Goal: Information Seeking & Learning: Check status

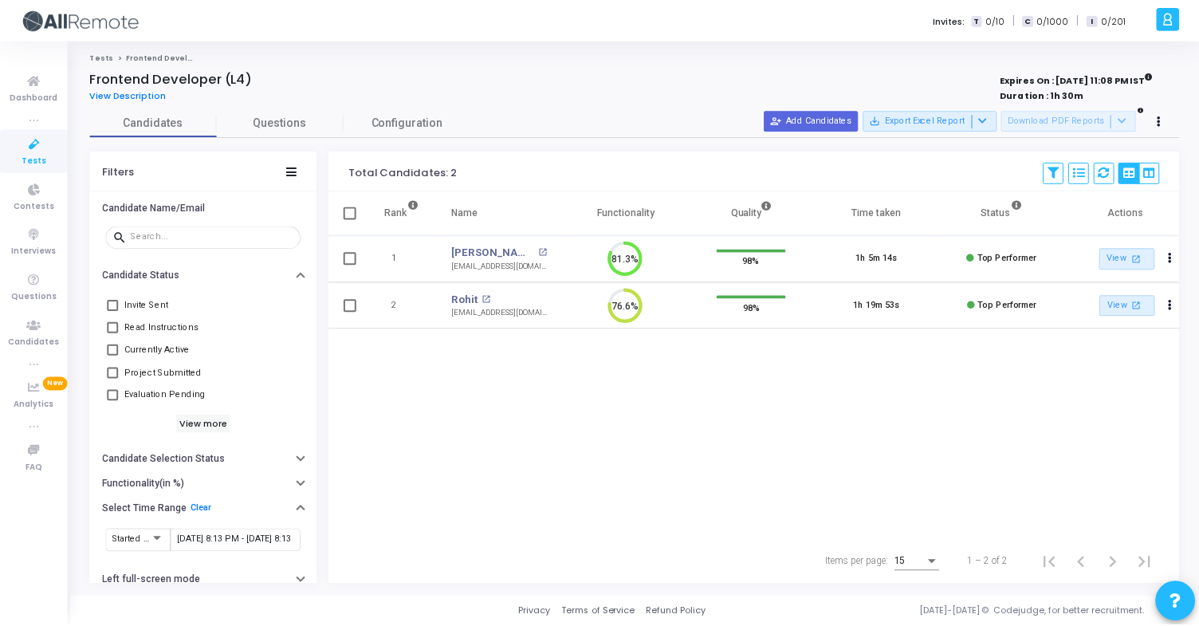
scroll to position [33, 41]
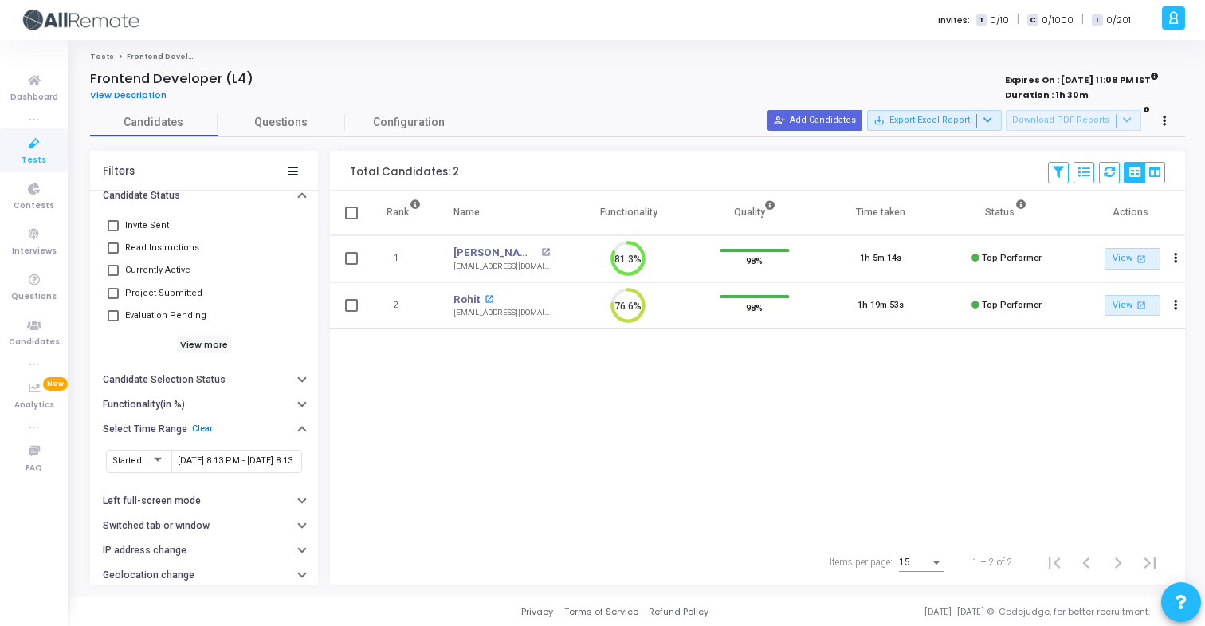
click at [485, 297] on mat-icon "open_in_new" at bounding box center [489, 299] width 9 height 9
click at [49, 202] on span "Contests" at bounding box center [34, 206] width 41 height 14
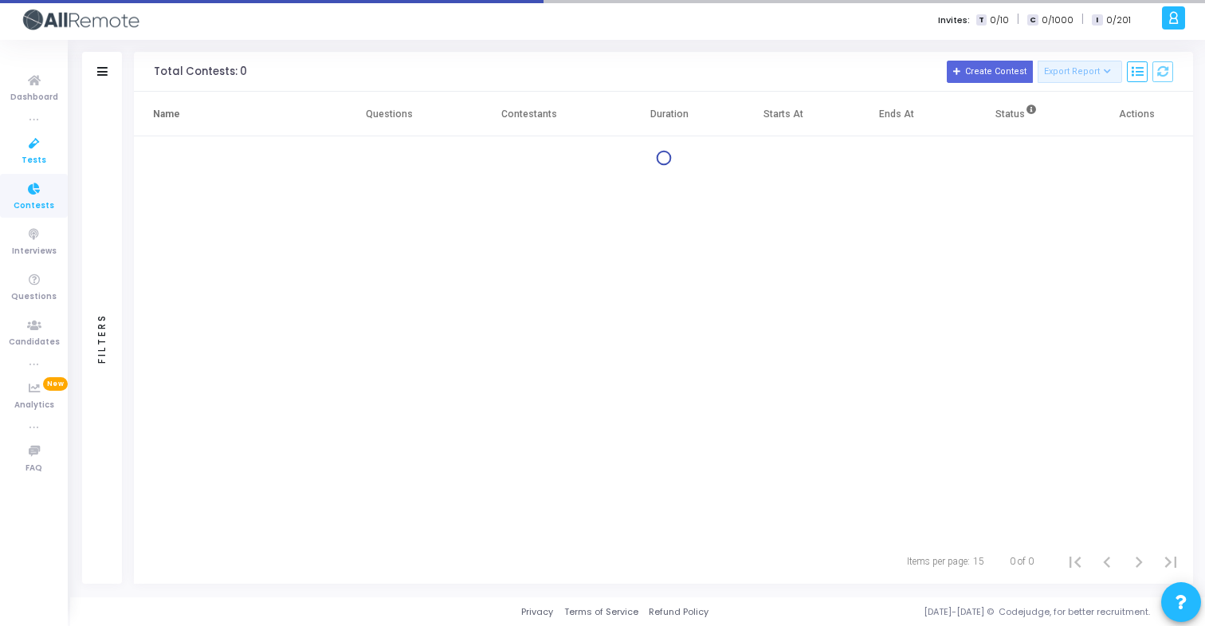
click at [36, 135] on icon at bounding box center [34, 144] width 33 height 20
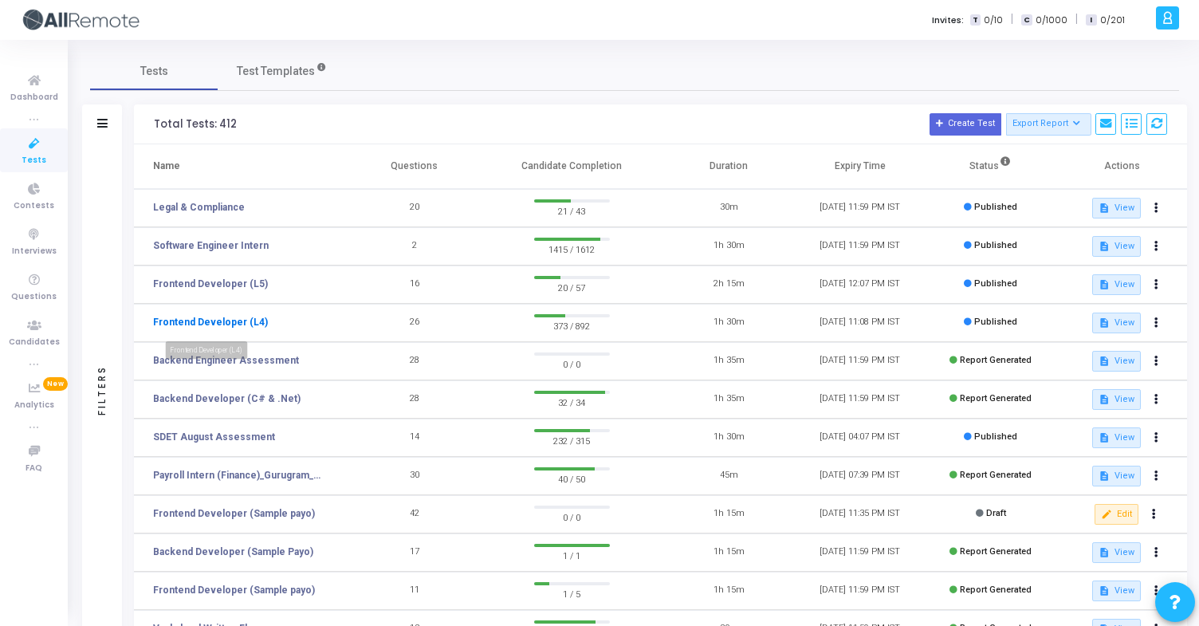
click at [243, 322] on link "Frontend Developer (L4)" at bounding box center [210, 322] width 115 height 14
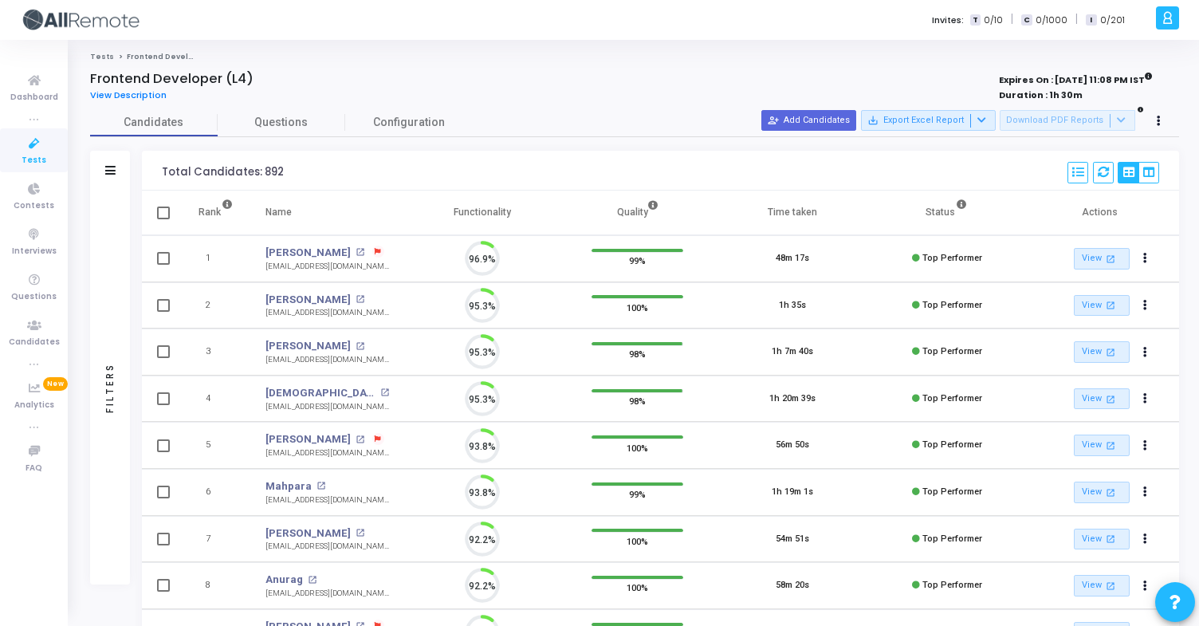
click at [116, 168] on div "Filters" at bounding box center [110, 171] width 40 height 40
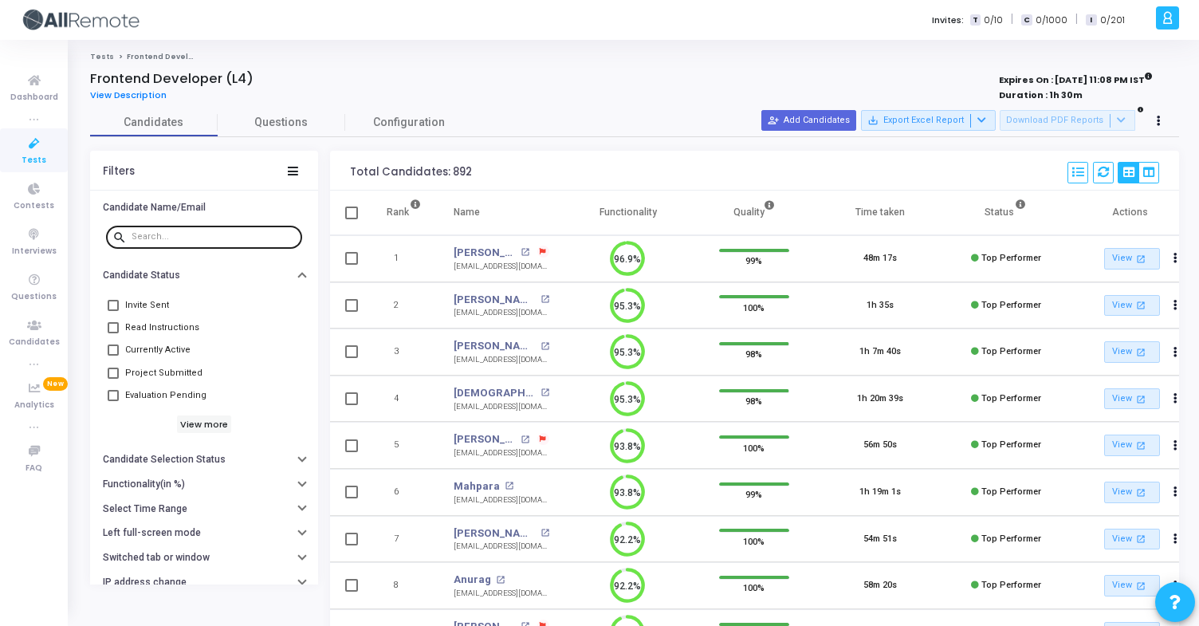
click at [157, 238] on input "text" at bounding box center [214, 237] width 164 height 10
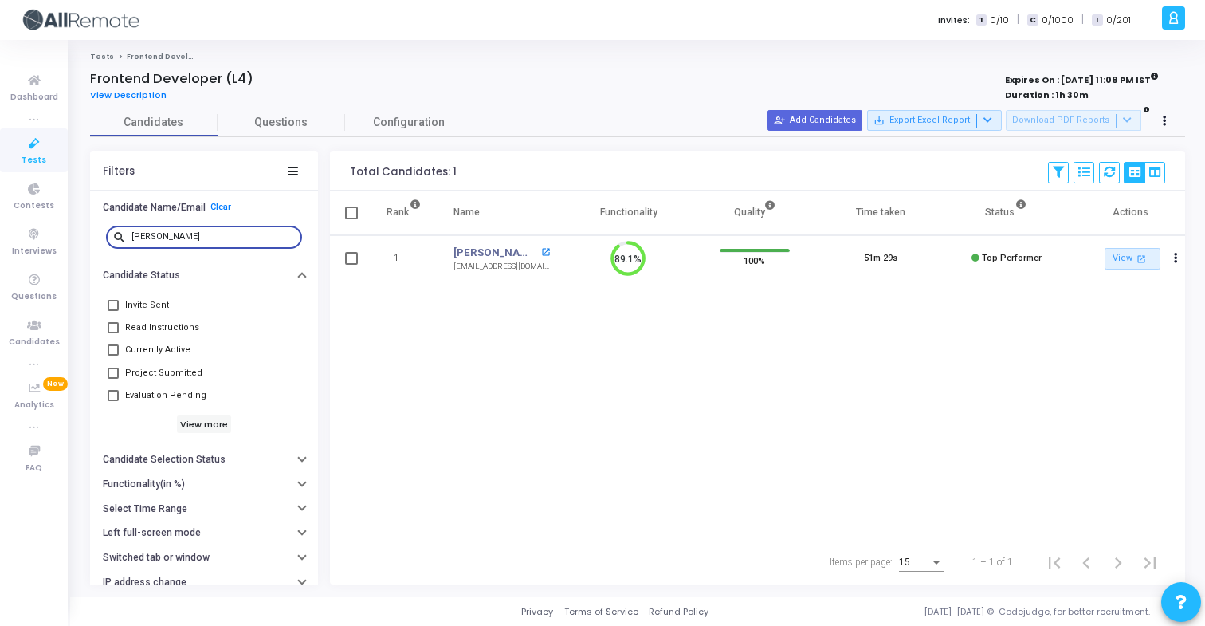
type input "[PERSON_NAME]"
click at [541, 253] on mat-icon "open_in_new" at bounding box center [545, 252] width 9 height 9
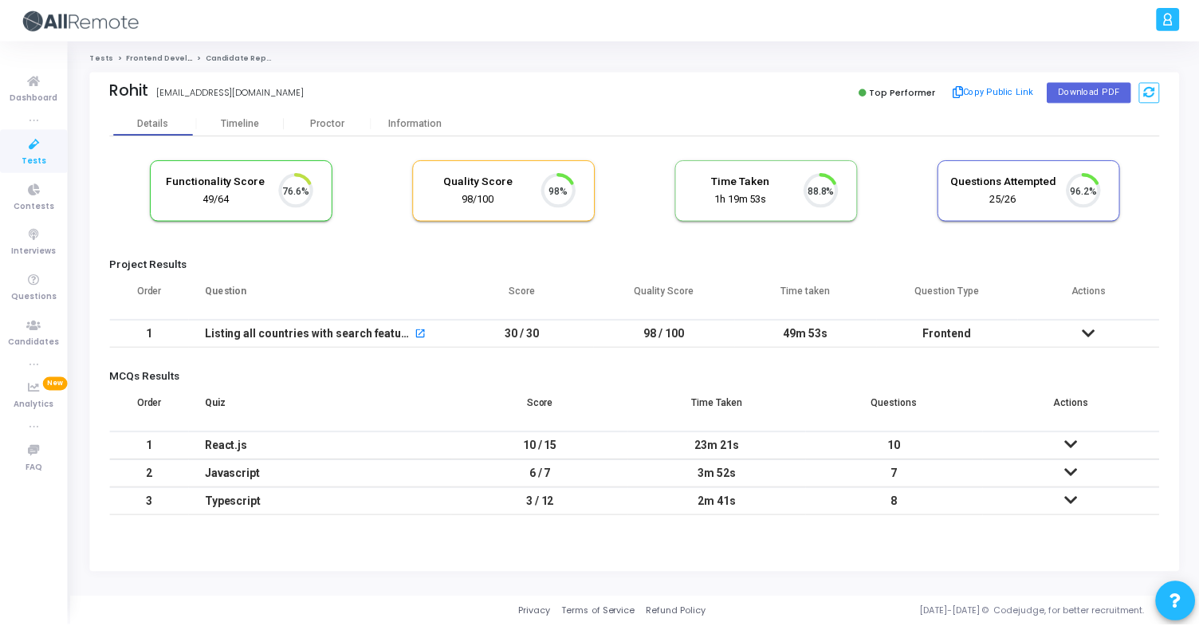
scroll to position [33, 41]
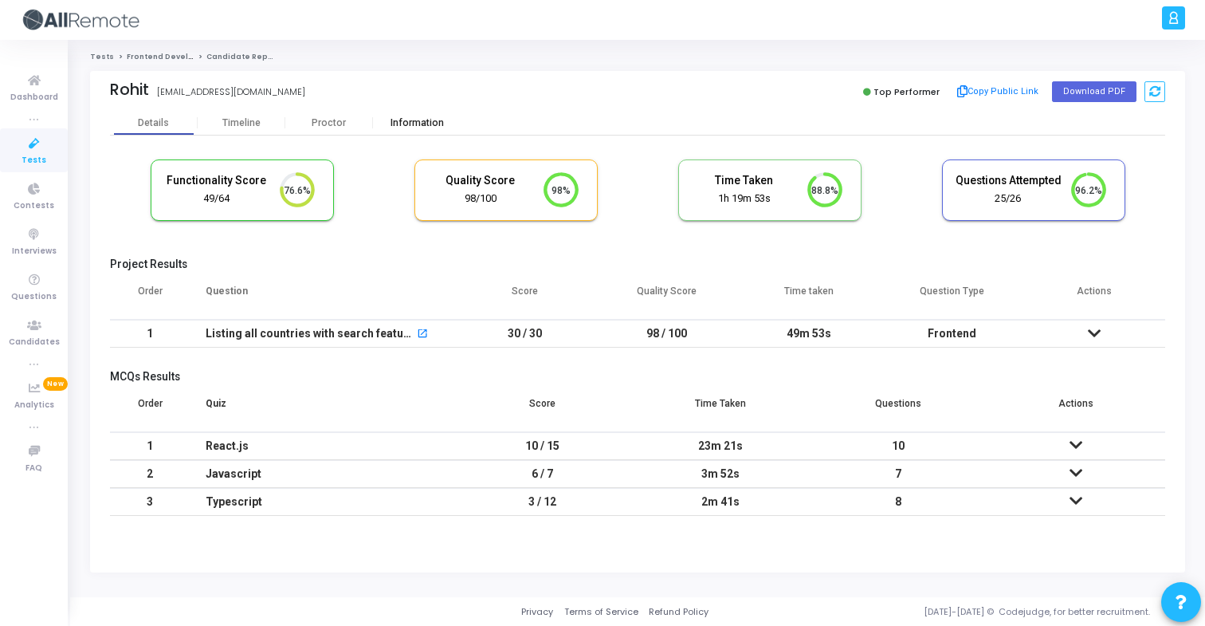
click at [404, 120] on div "Information" at bounding box center [417, 123] width 88 height 12
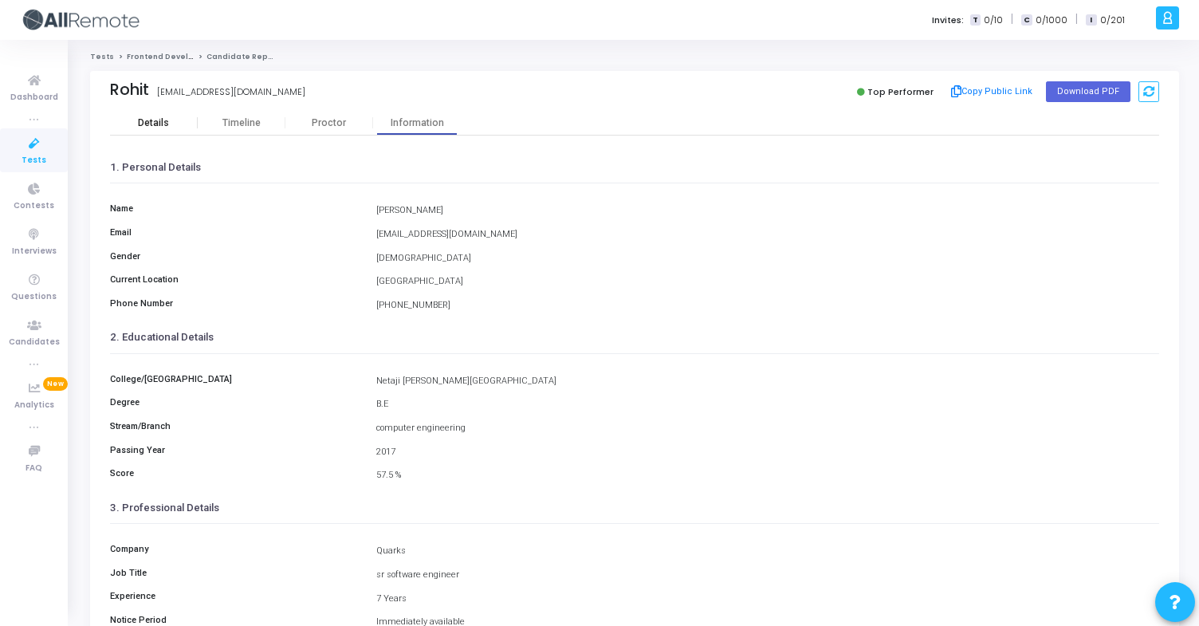
click at [138, 118] on div "Details" at bounding box center [153, 123] width 31 height 12
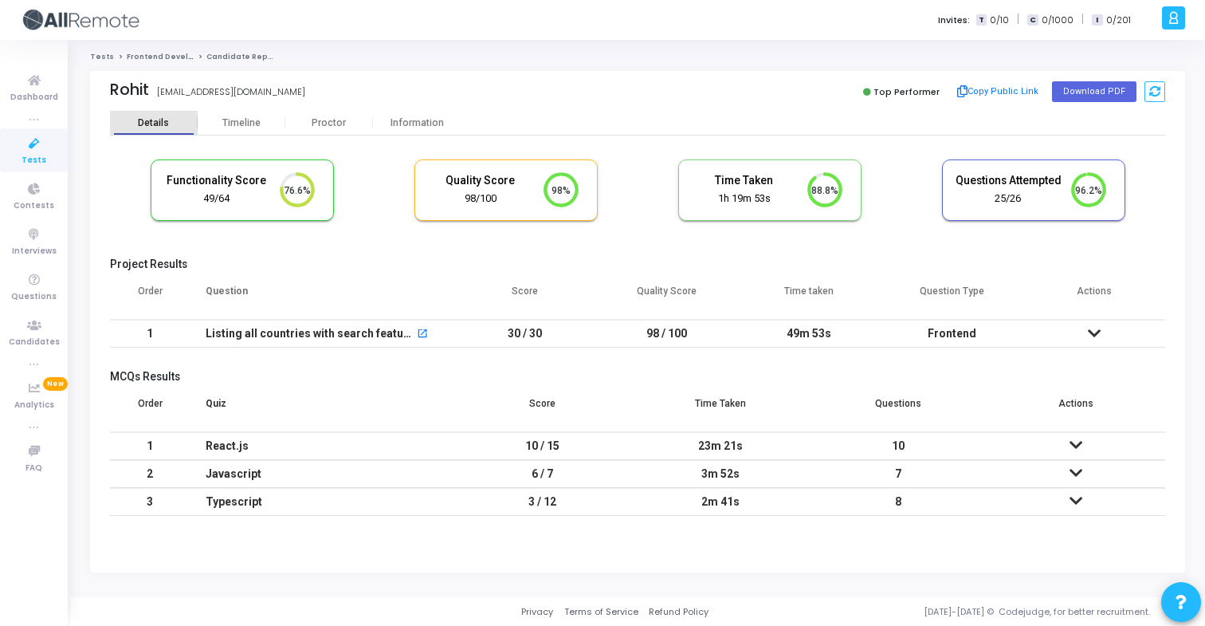
scroll to position [33, 41]
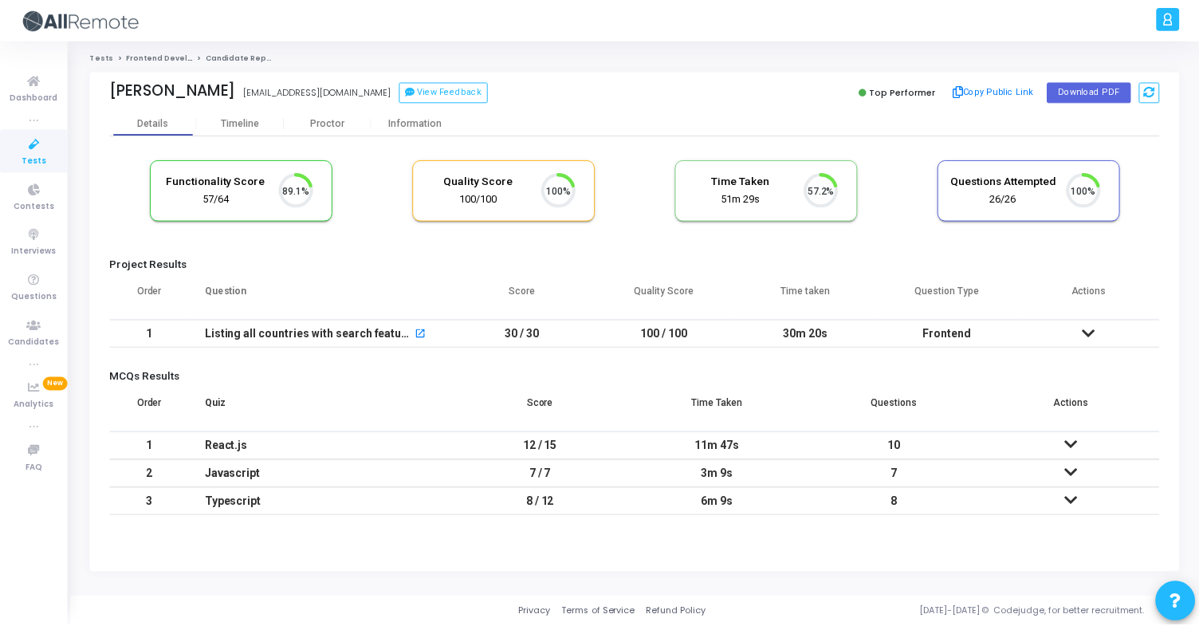
scroll to position [33, 41]
click at [413, 114] on div "Information" at bounding box center [417, 123] width 88 height 24
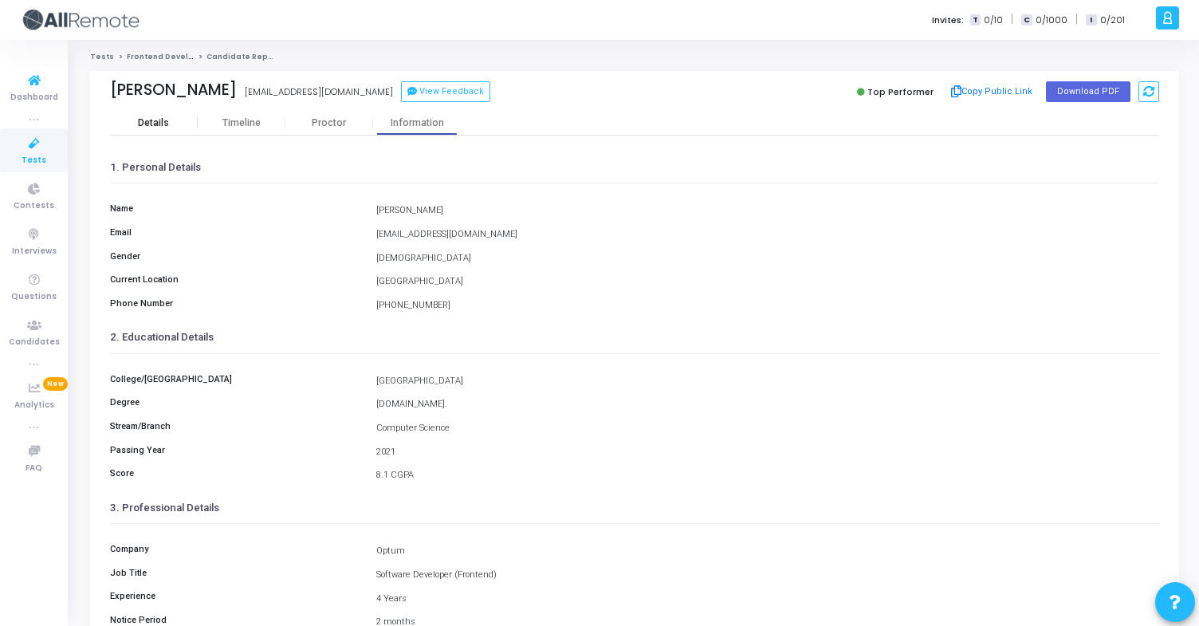
click at [170, 128] on div "Details" at bounding box center [154, 123] width 88 height 12
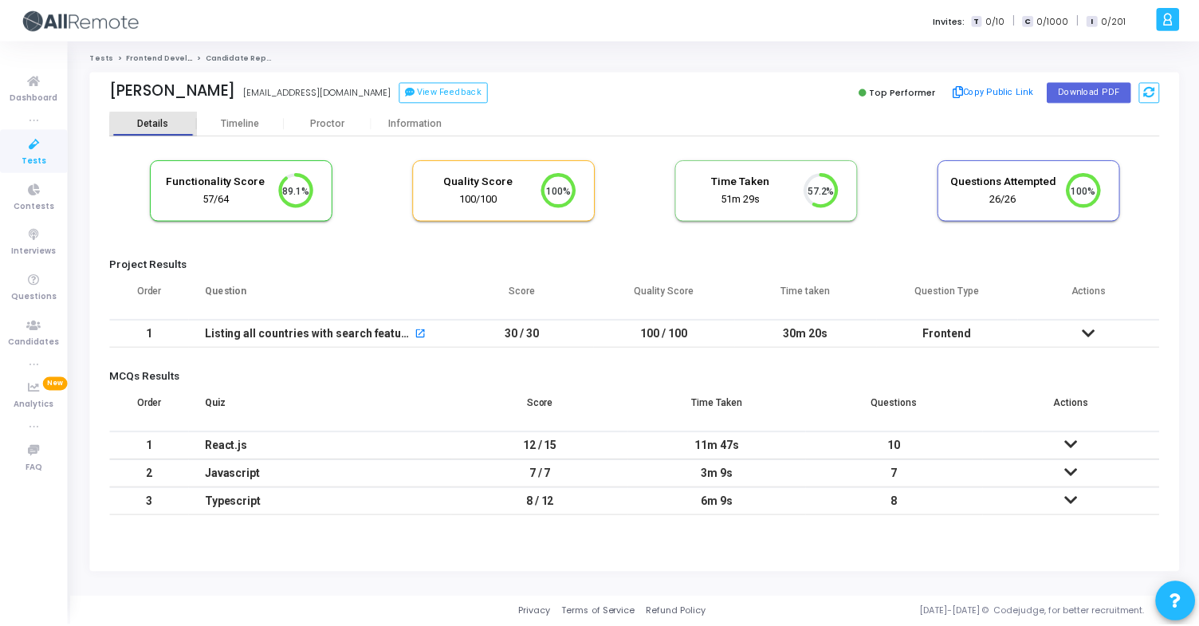
scroll to position [7, 7]
click at [413, 124] on div "Information" at bounding box center [417, 123] width 88 height 12
